Goal: Find specific page/section: Find specific page/section

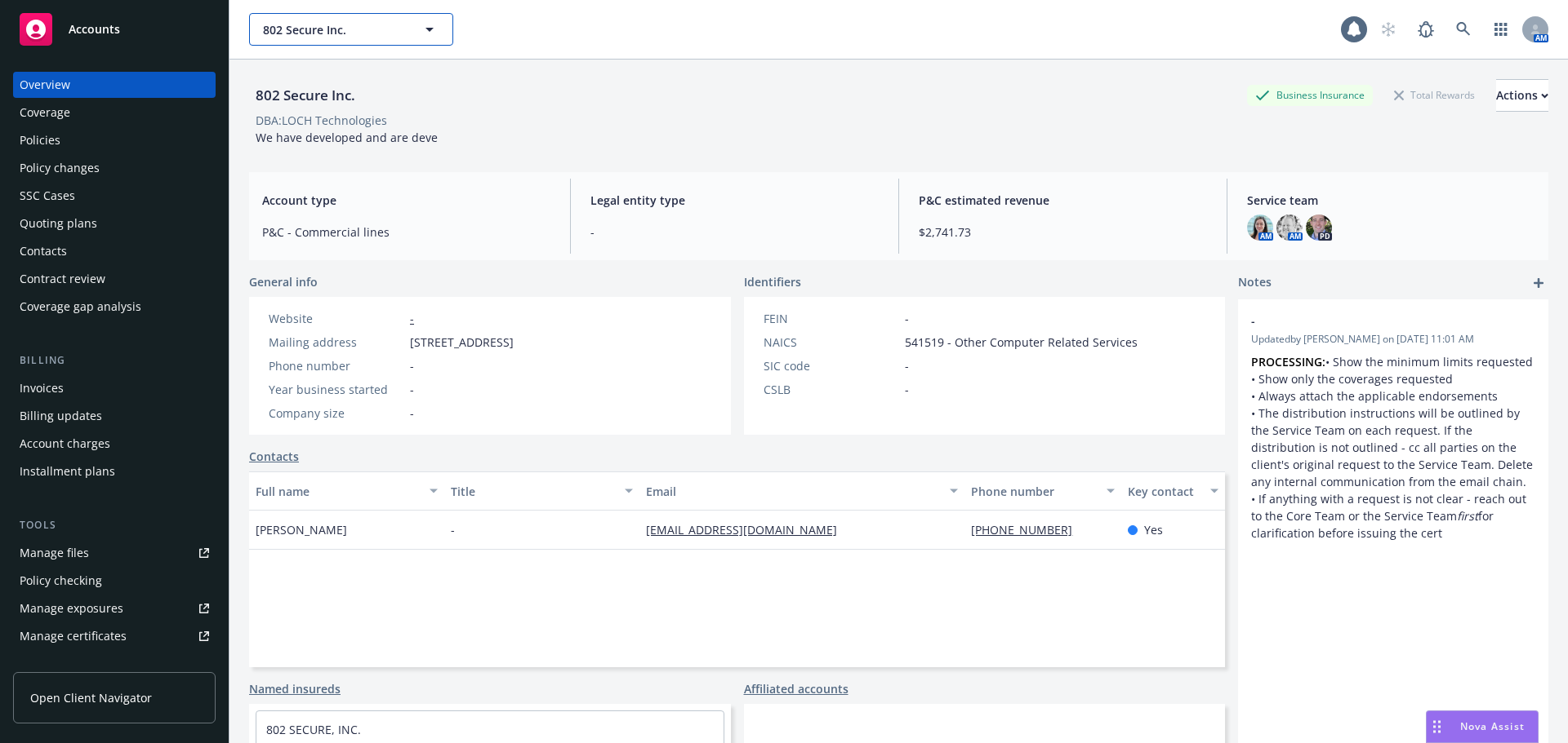
click at [283, 31] on span "802 Secure Inc." at bounding box center [333, 30] width 141 height 18
type input "[PERSON_NAME]"
click at [316, 77] on strong "[PERSON_NAME] Biotechnologies, Inc." at bounding box center [325, 83] width 116 height 32
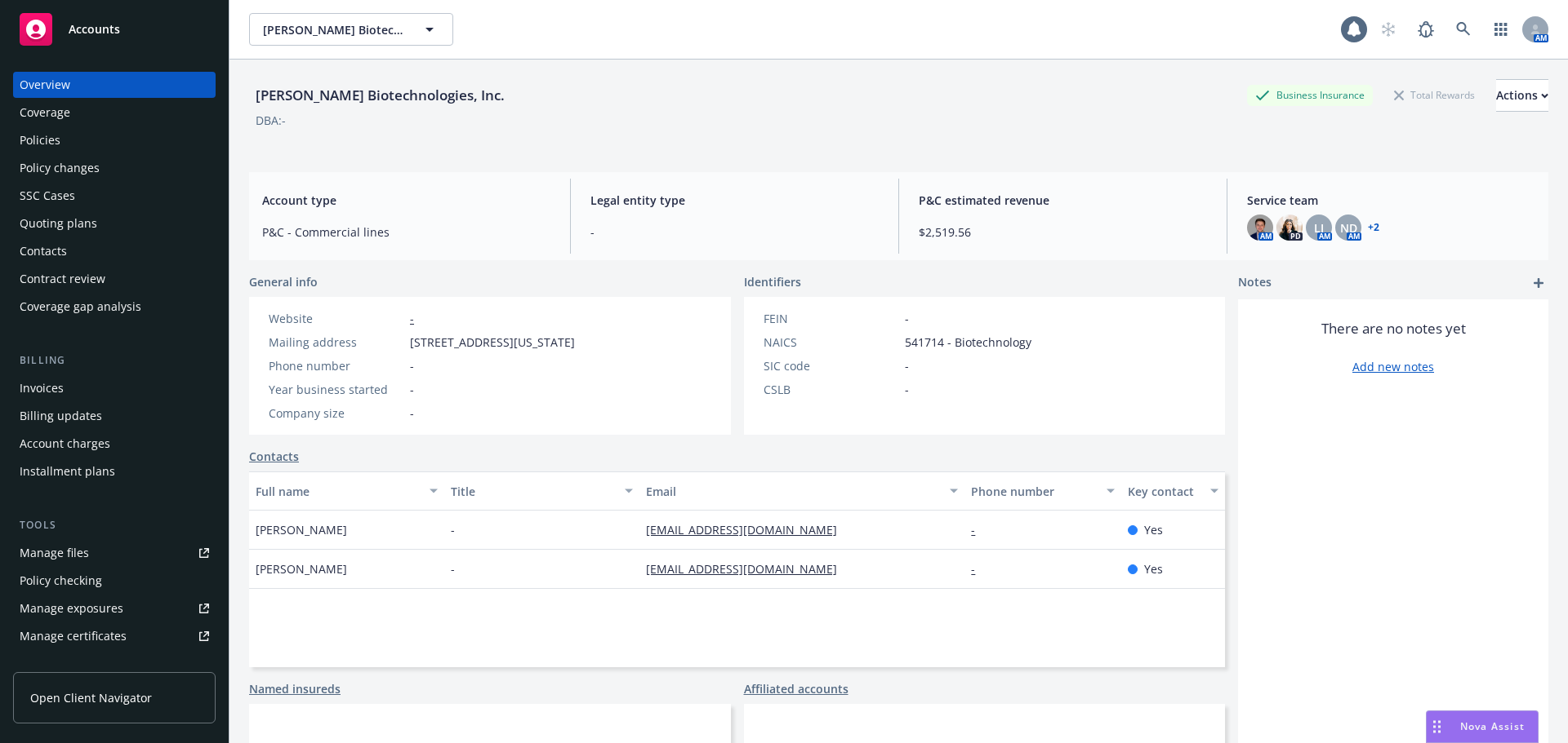
click at [124, 149] on div "Policies" at bounding box center [114, 140] width 189 height 26
